Goal: Transaction & Acquisition: Purchase product/service

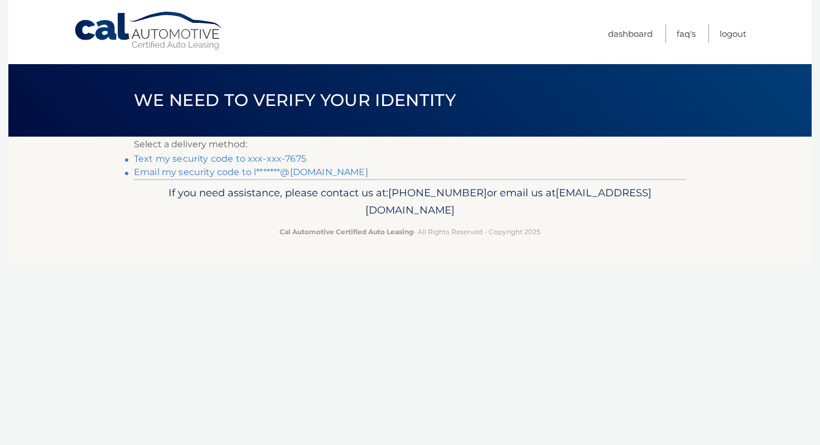
click at [295, 157] on link "Text my security code to xxx-xxx-7675" at bounding box center [220, 158] width 172 height 11
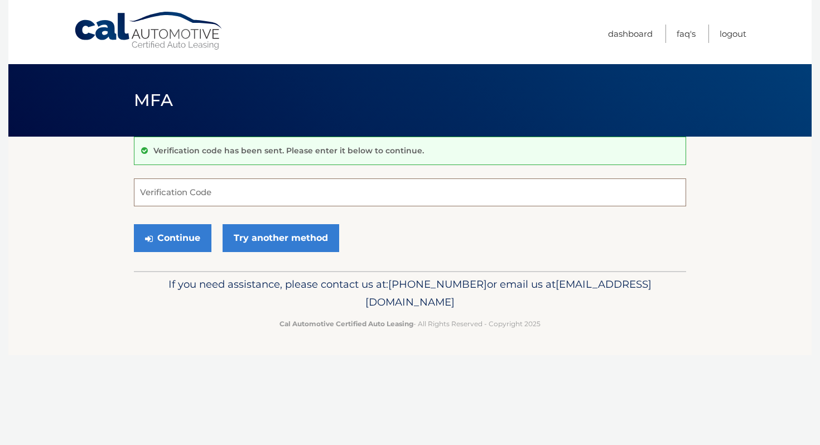
click at [275, 203] on input "Verification Code" at bounding box center [410, 193] width 552 height 28
type input "759276"
click at [190, 236] on button "Continue" at bounding box center [173, 238] width 78 height 28
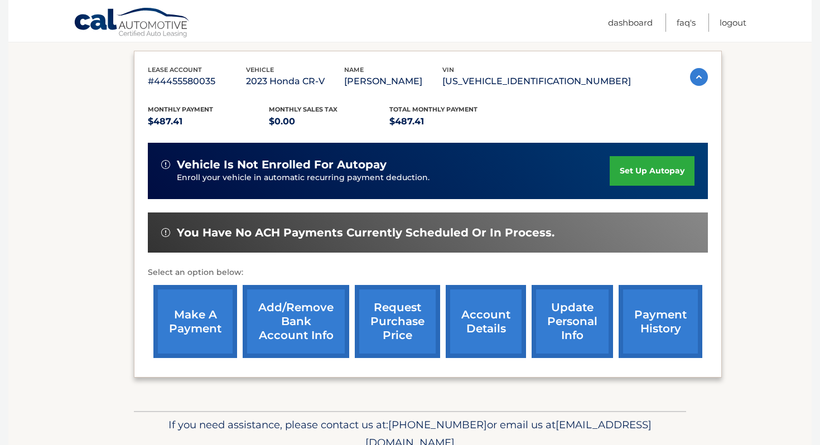
scroll to position [201, 0]
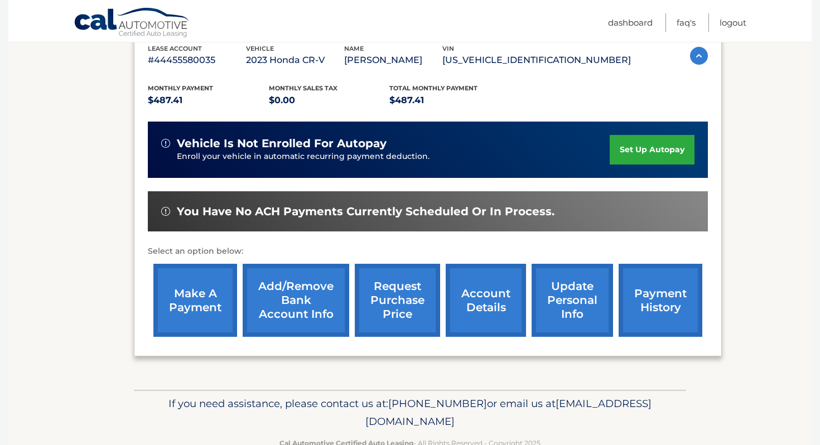
click at [195, 301] on link "make a payment" at bounding box center [195, 300] width 84 height 73
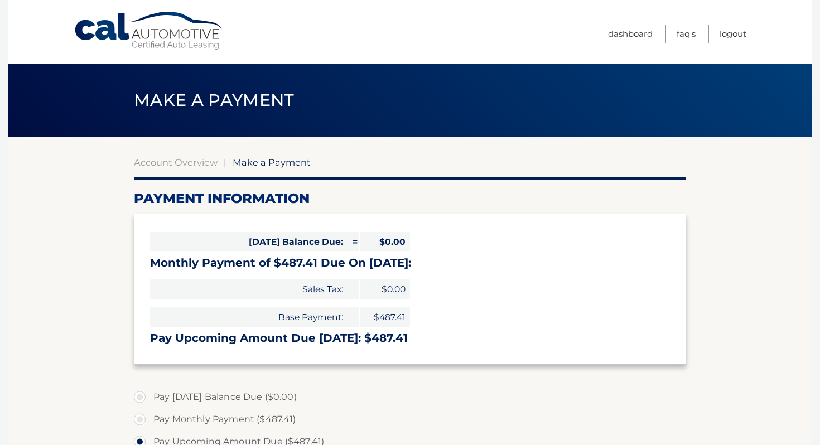
select select "OTE1MDA1ZDYtMGZjNy00ZDFlLWE1OTQtNDViN2ViMDEwOTQz"
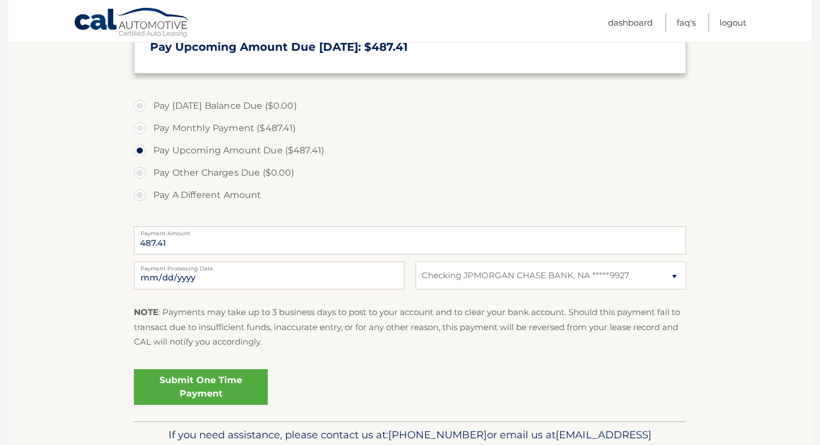
scroll to position [295, 0]
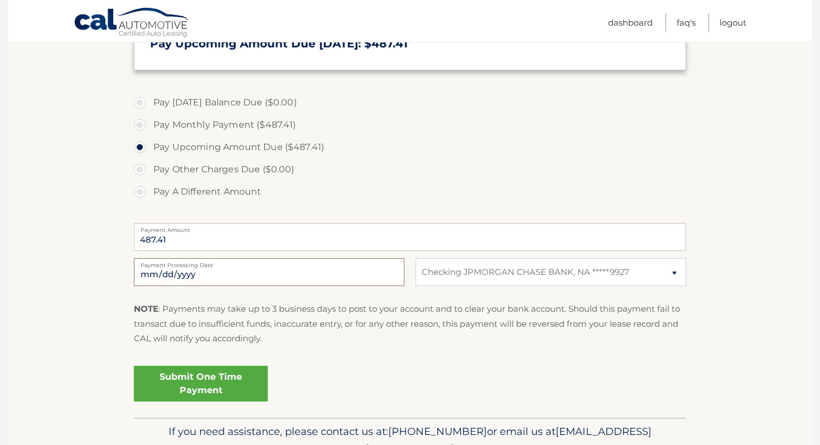
click at [253, 271] on input "2025-10-13" at bounding box center [269, 272] width 271 height 28
type input "2025-10-23"
click at [152, 390] on link "Submit One Time Payment" at bounding box center [201, 384] width 134 height 36
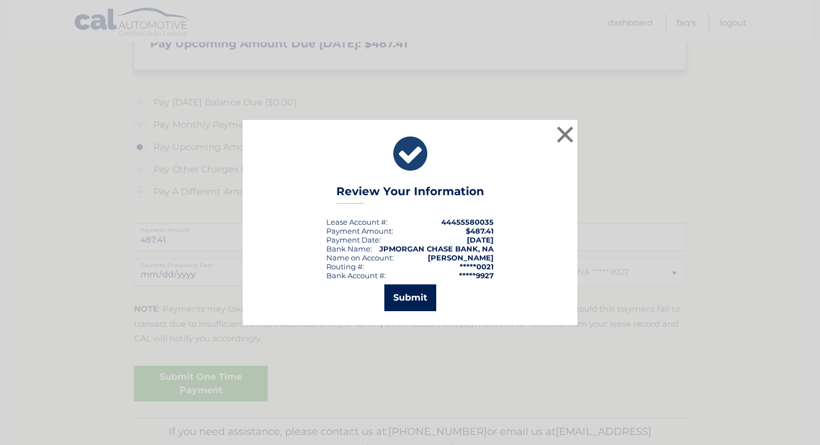
click at [417, 297] on button "Submit" at bounding box center [411, 298] width 52 height 27
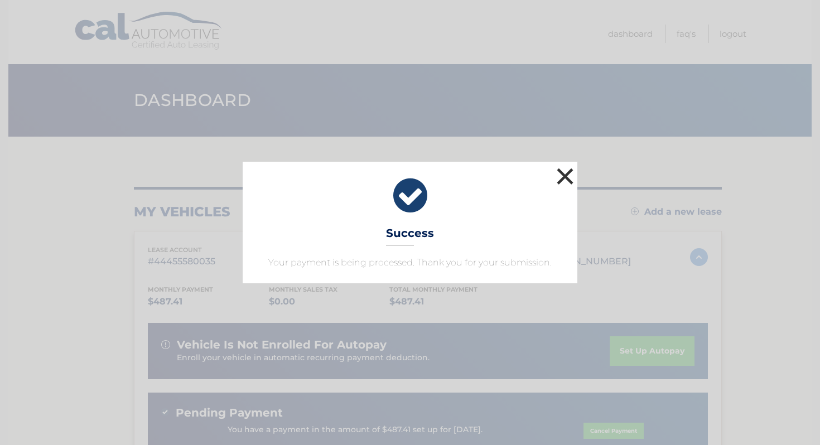
click at [564, 174] on button "×" at bounding box center [565, 176] width 22 height 22
